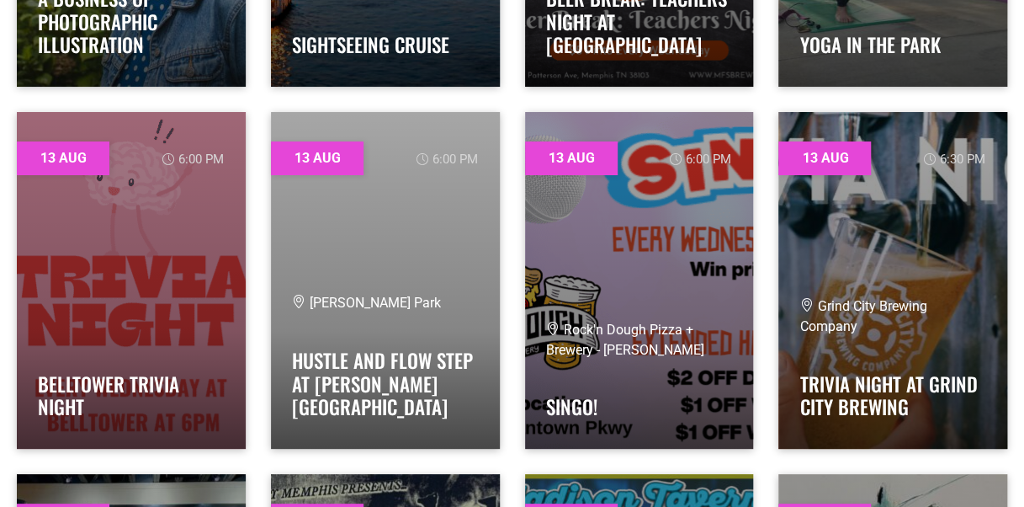
scroll to position [3113, 0]
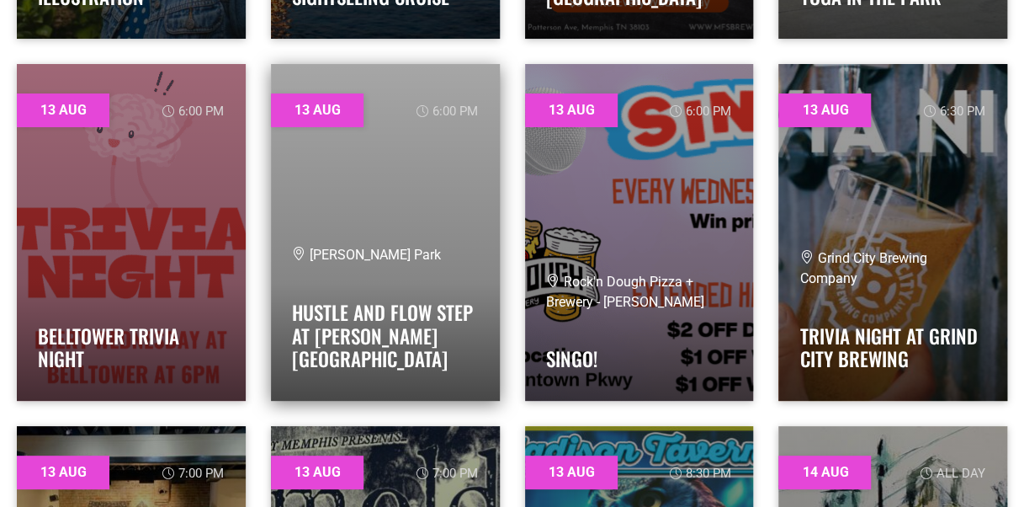
click at [372, 207] on link at bounding box center [385, 232] width 229 height 337
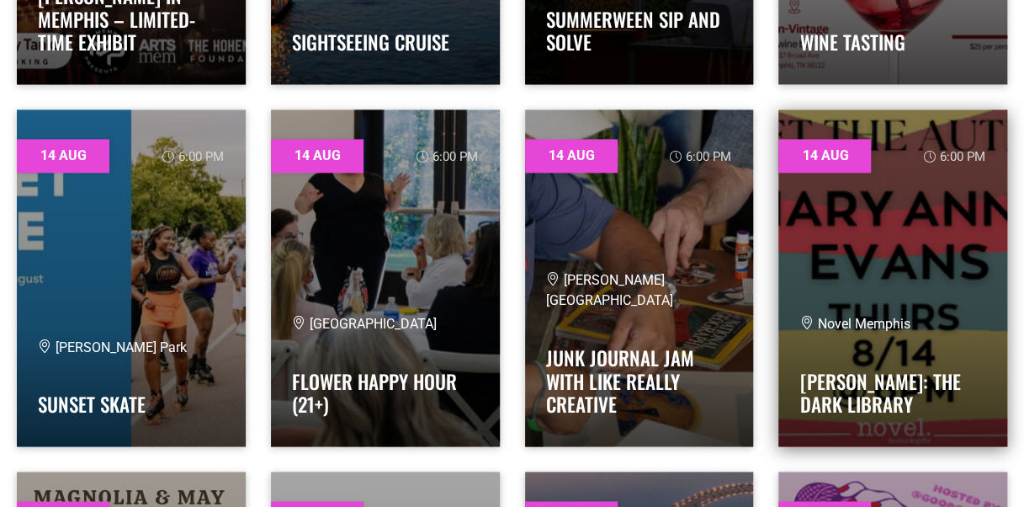
scroll to position [4207, 0]
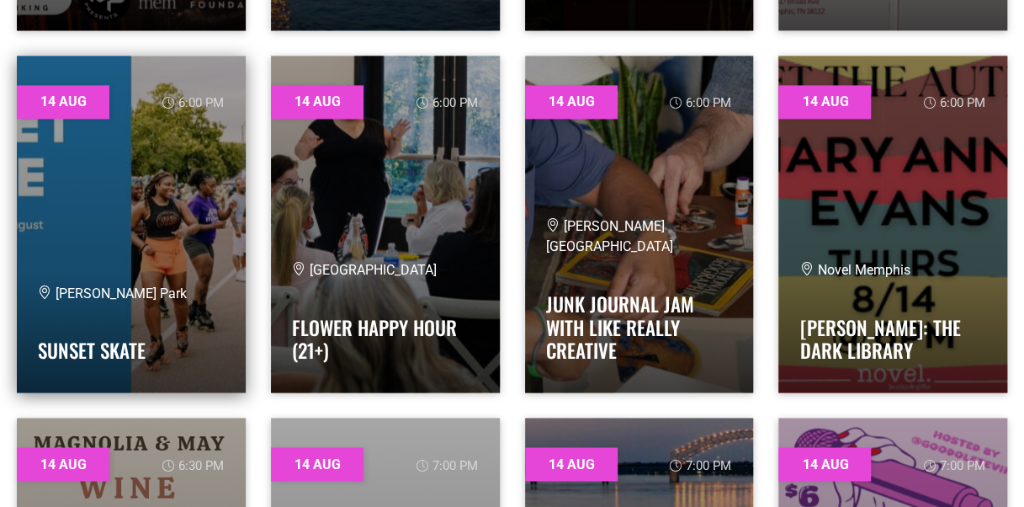
click at [140, 256] on link at bounding box center [131, 224] width 229 height 337
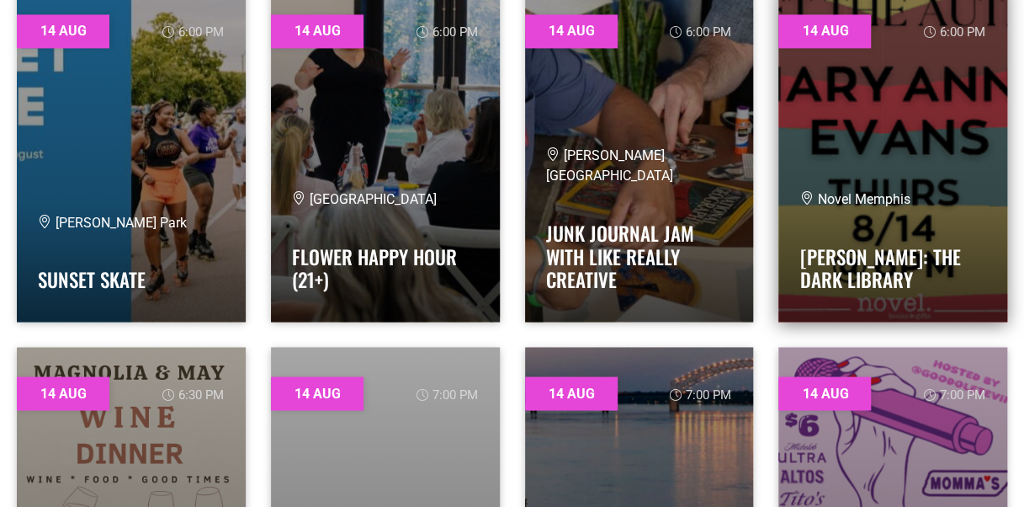
scroll to position [4291, 0]
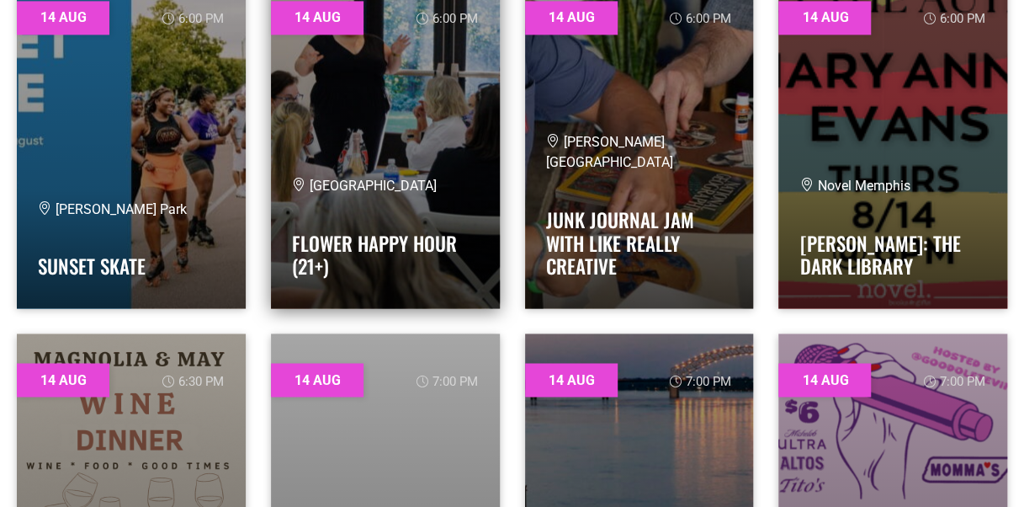
click at [409, 149] on link at bounding box center [385, 139] width 229 height 337
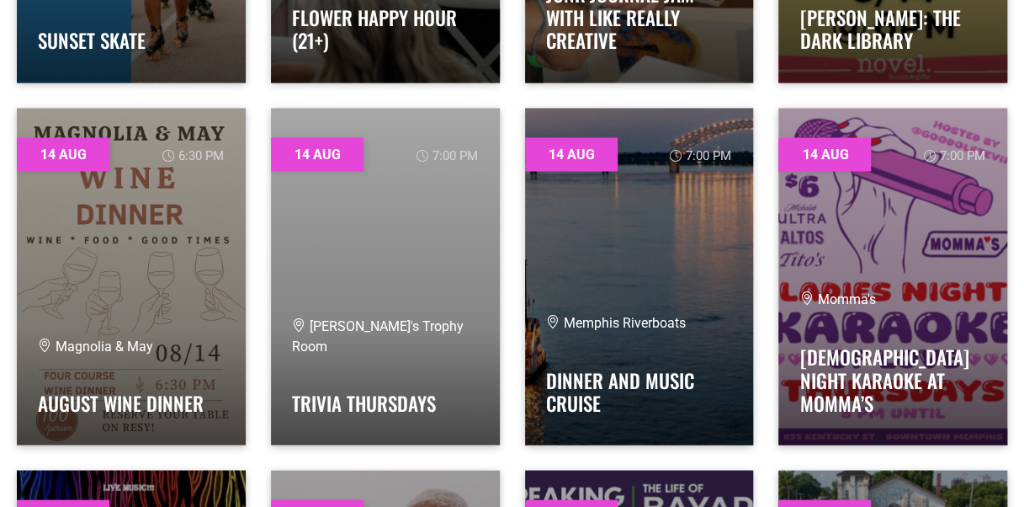
scroll to position [4544, 0]
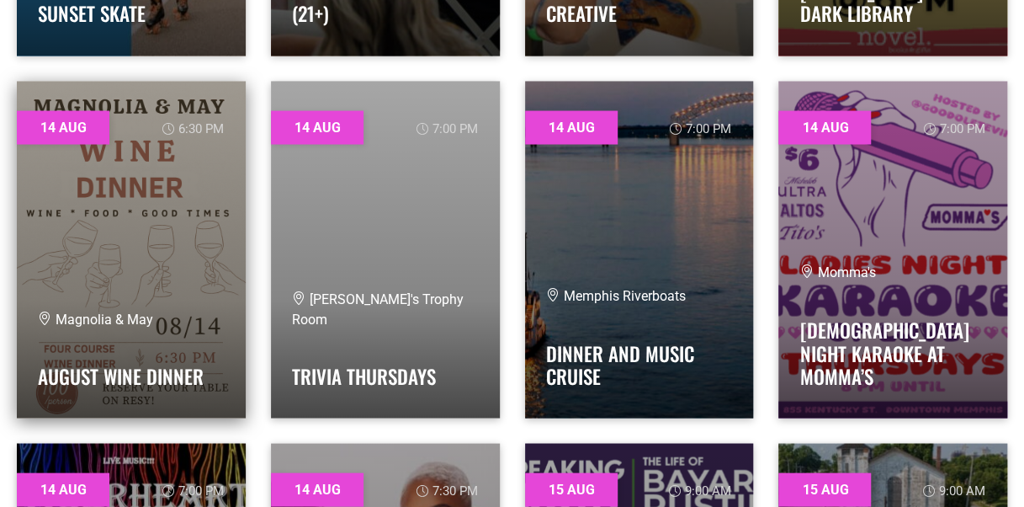
click at [76, 274] on link at bounding box center [131, 249] width 229 height 337
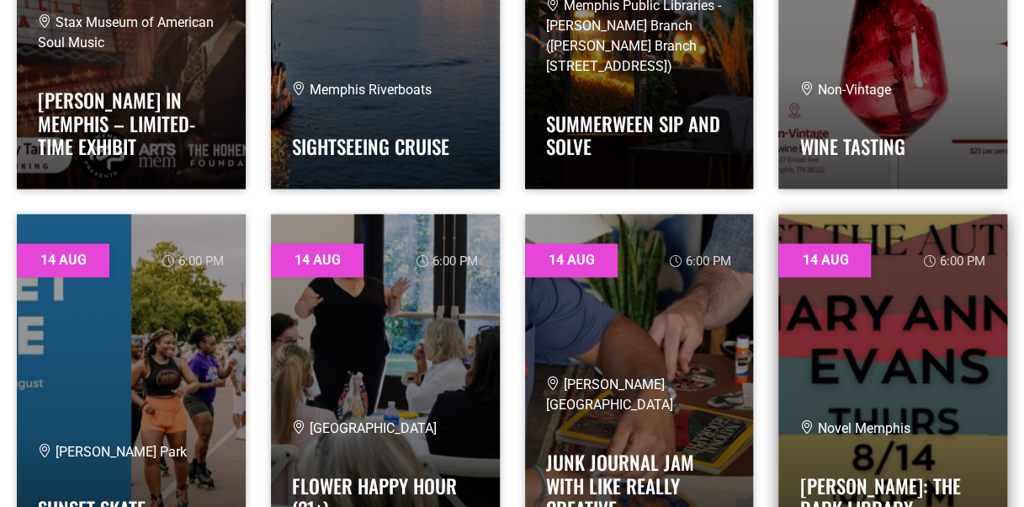
scroll to position [3955, 0]
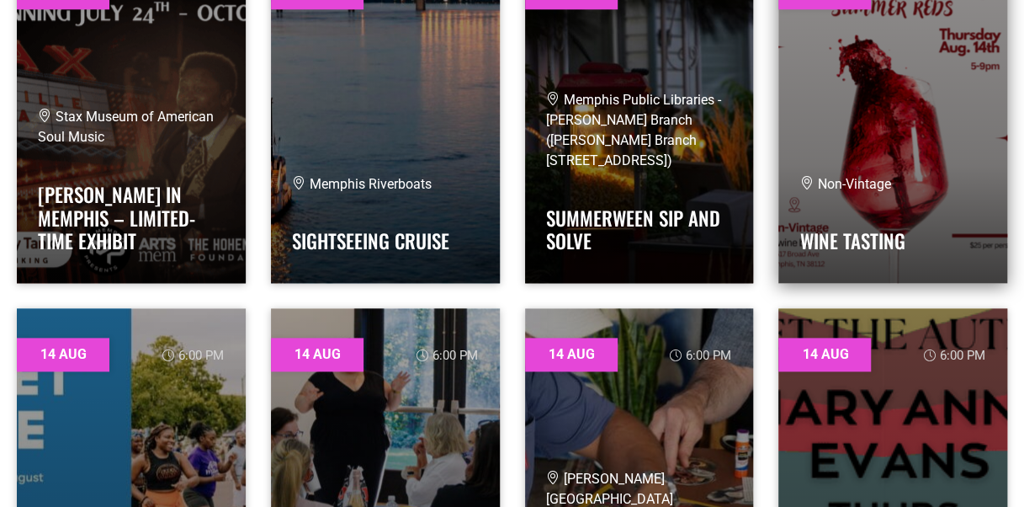
click at [916, 150] on link at bounding box center [892, 114] width 229 height 337
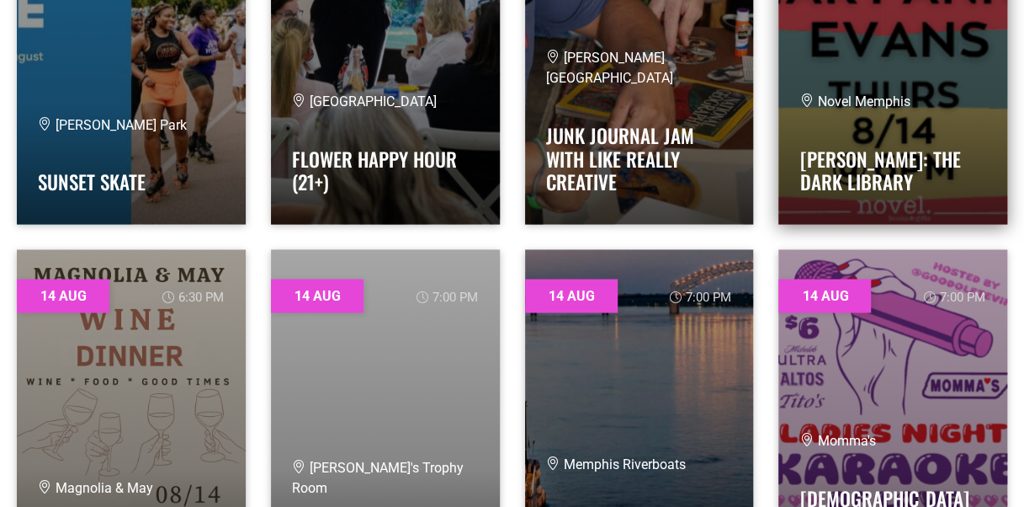
scroll to position [4544, 0]
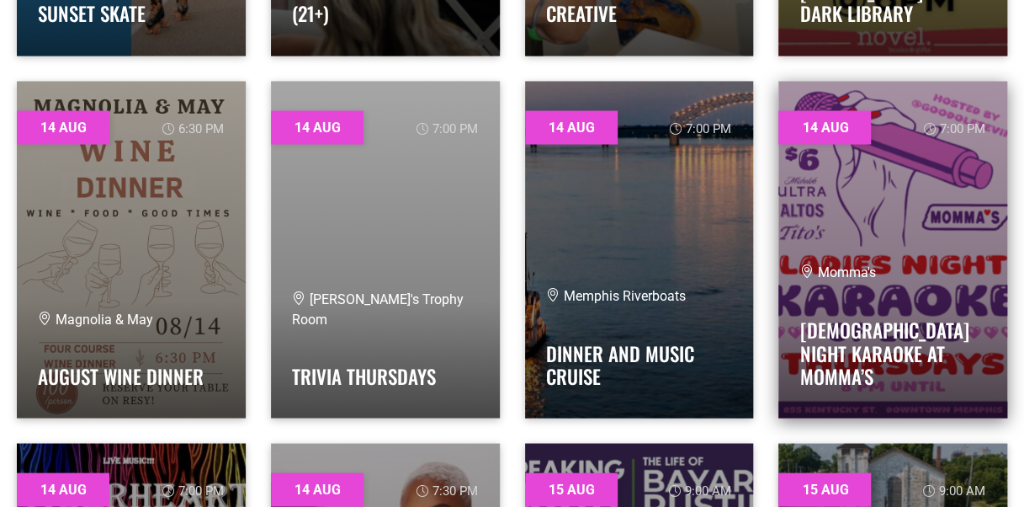
click at [830, 254] on link at bounding box center [892, 249] width 229 height 337
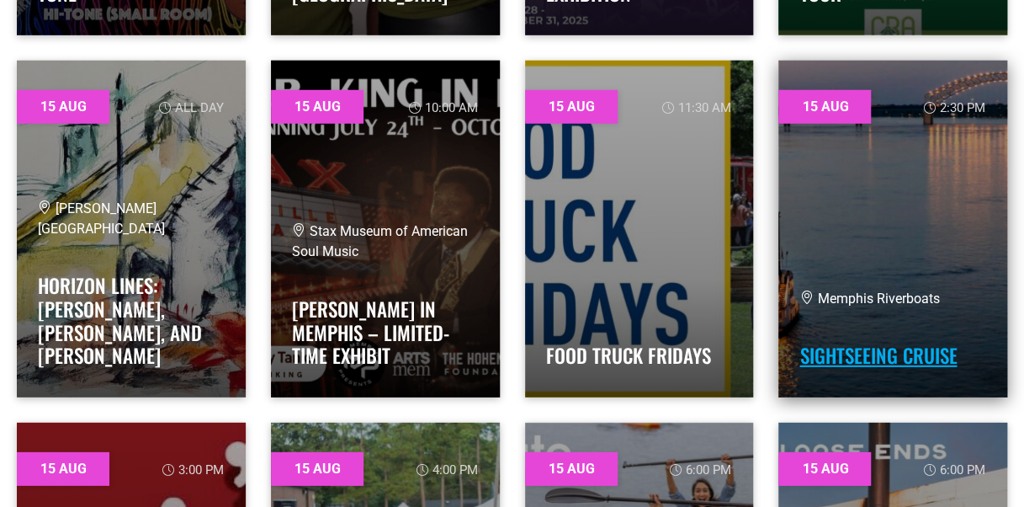
scroll to position [5385, 0]
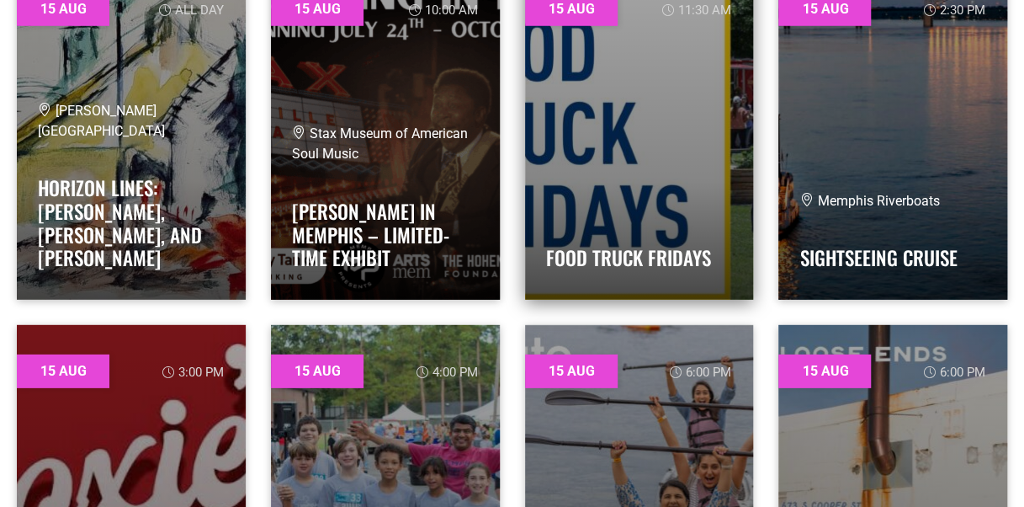
click at [608, 93] on link at bounding box center [639, 131] width 229 height 337
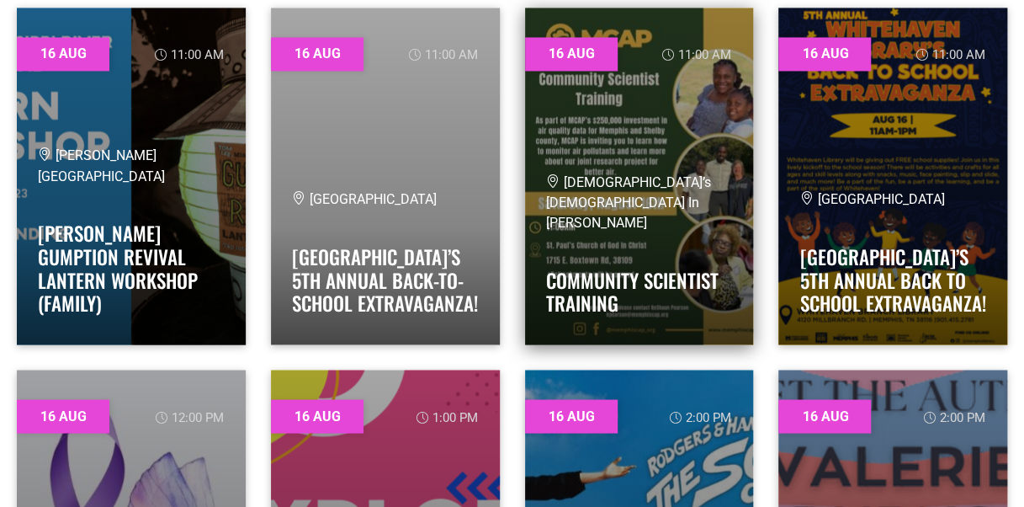
scroll to position [7489, 0]
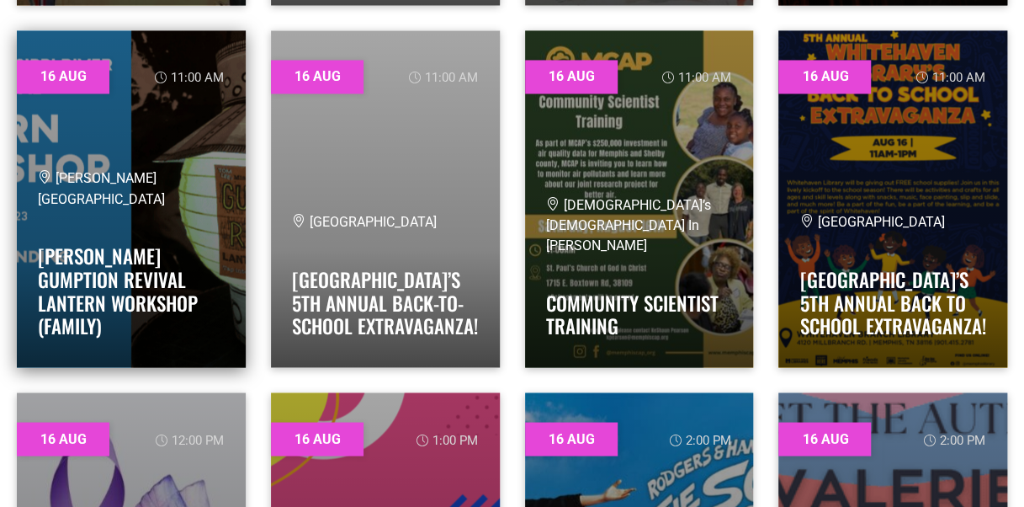
click at [154, 200] on link at bounding box center [131, 198] width 229 height 337
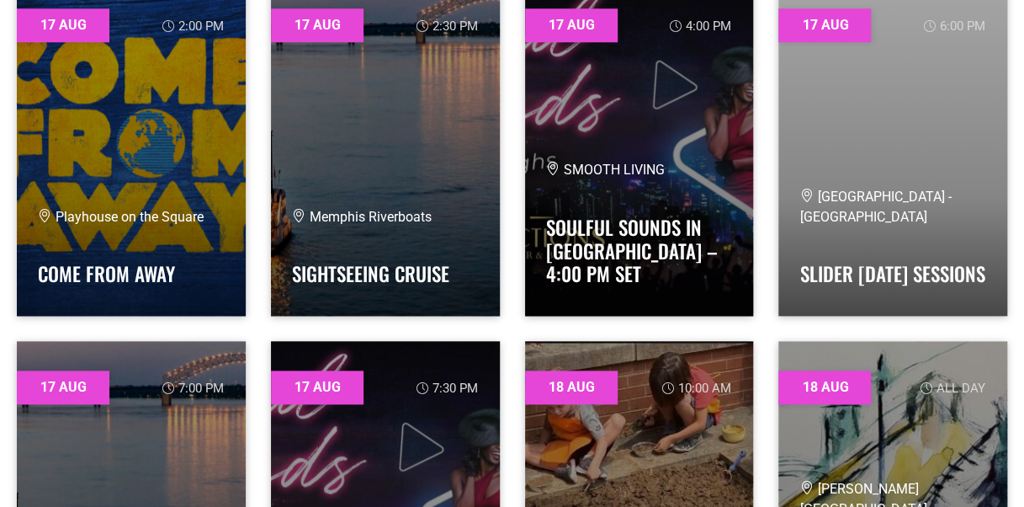
scroll to position [10013, 0]
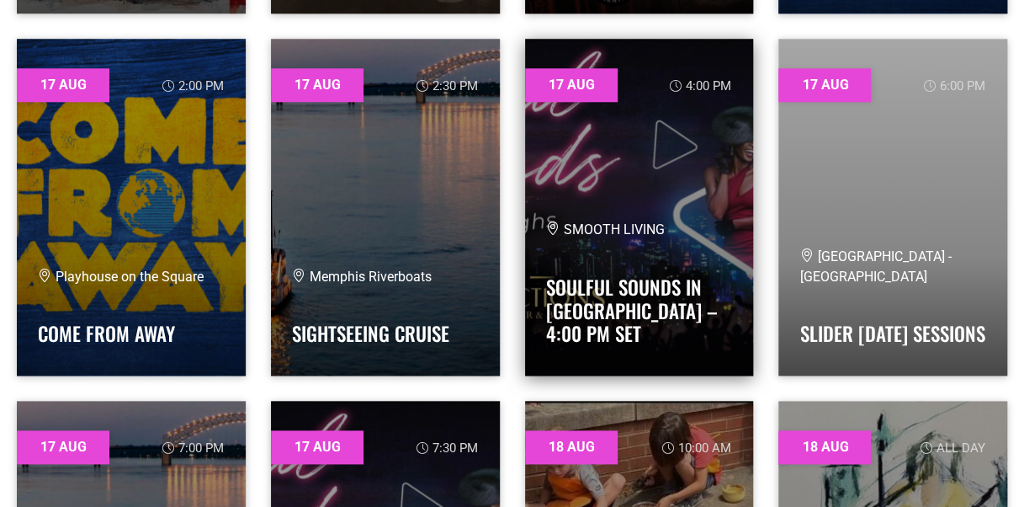
click at [597, 208] on link at bounding box center [639, 207] width 229 height 337
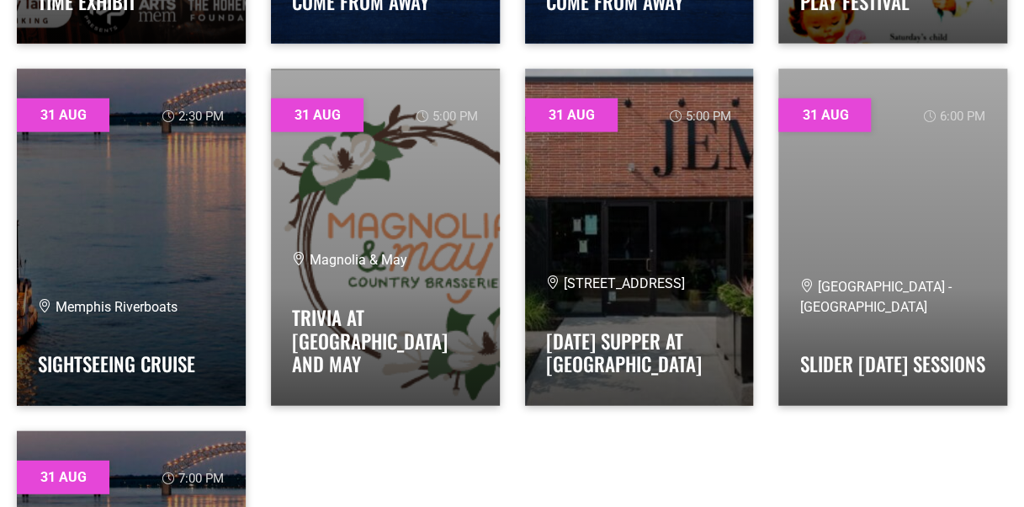
scroll to position [29558, 0]
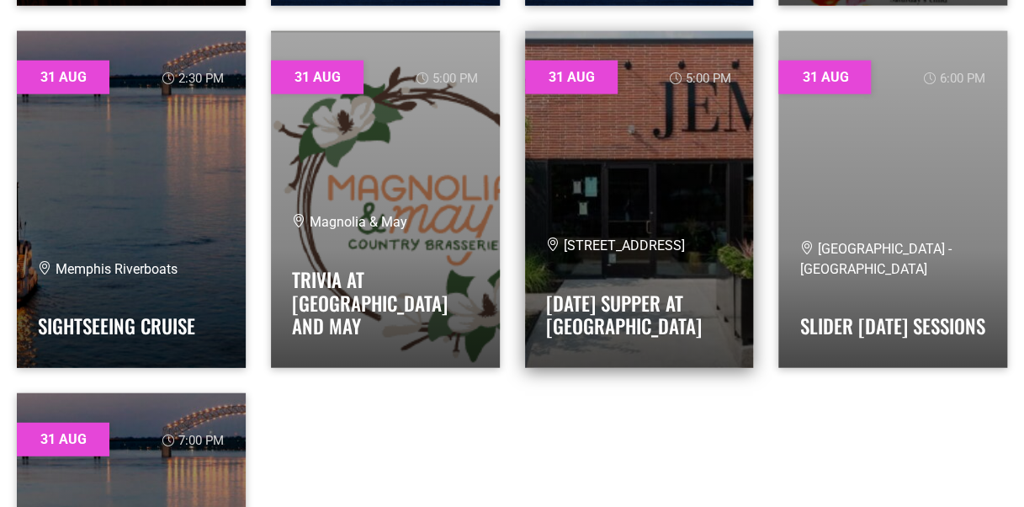
click at [650, 240] on link at bounding box center [639, 199] width 229 height 337
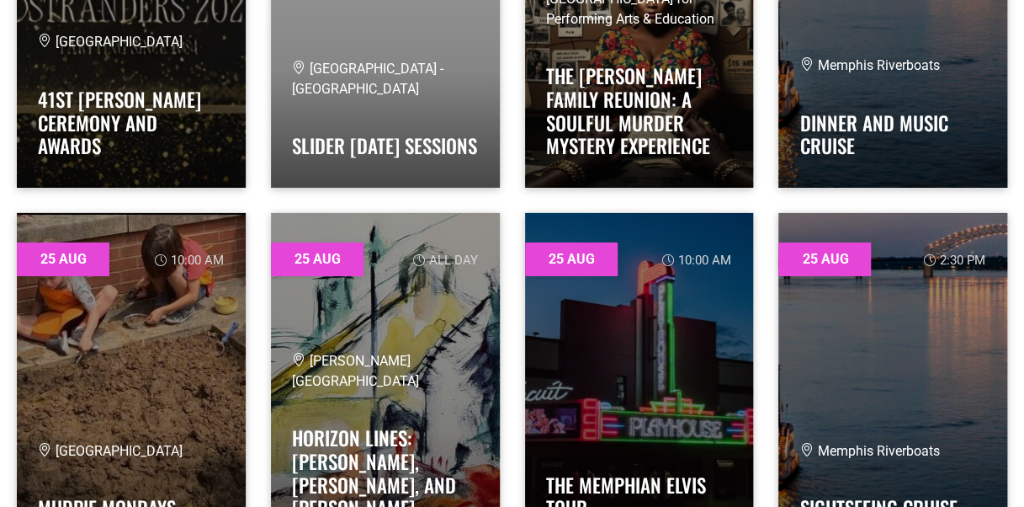
scroll to position [20754, 0]
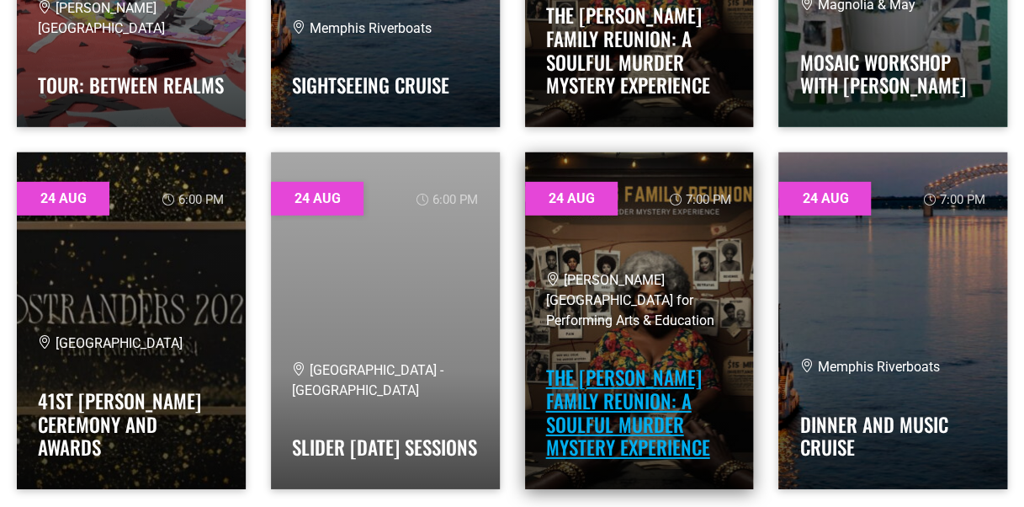
click at [627, 378] on link "The [PERSON_NAME] Family Reunion: A Soulful Murder Mystery Experience" at bounding box center [628, 412] width 164 height 98
